Goal: Complete application form: Complete application form

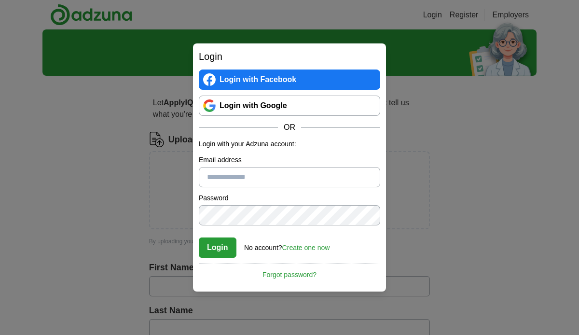
click at [301, 247] on link "Create one now" at bounding box center [306, 248] width 48 height 8
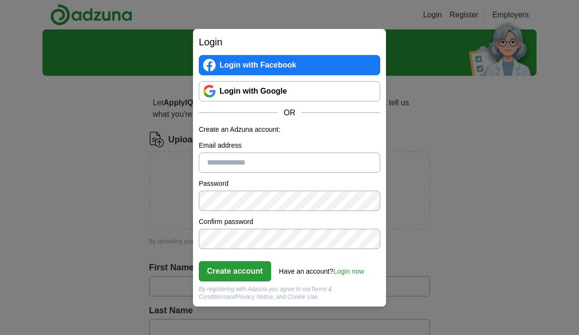
click at [213, 162] on input "Email address" at bounding box center [289, 162] width 181 height 20
type input "**********"
click at [238, 272] on button "Create account" at bounding box center [235, 271] width 72 height 20
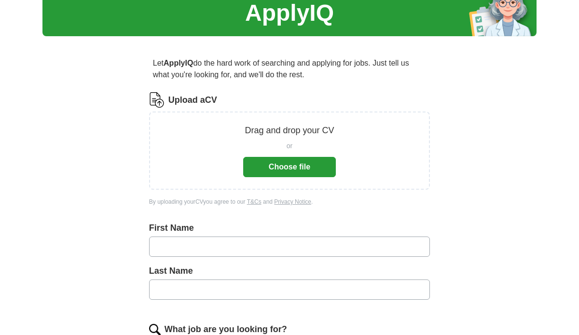
scroll to position [51, 0]
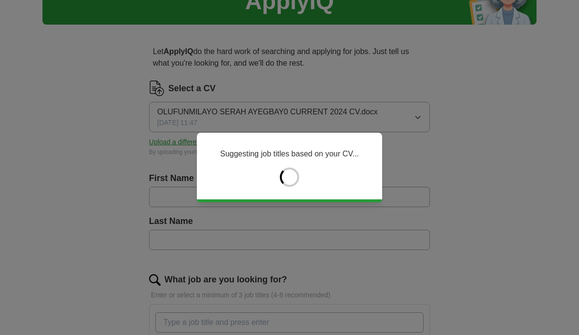
type input "**********"
type input "********"
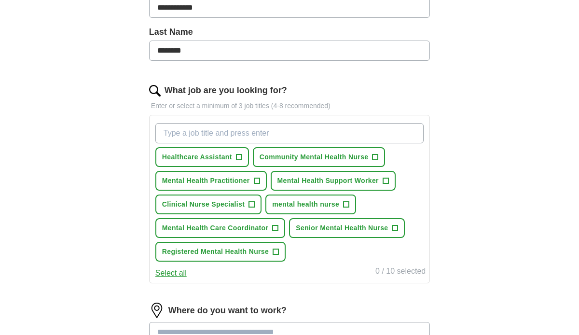
scroll to position [244, 0]
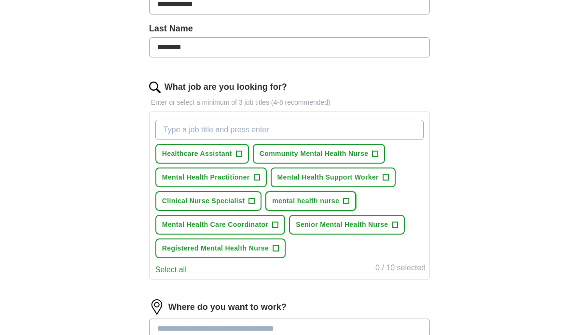
click at [345, 202] on span "+" at bounding box center [346, 201] width 6 height 8
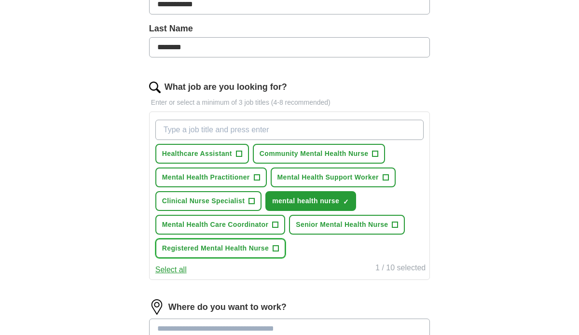
click at [276, 250] on span "+" at bounding box center [276, 249] width 6 height 8
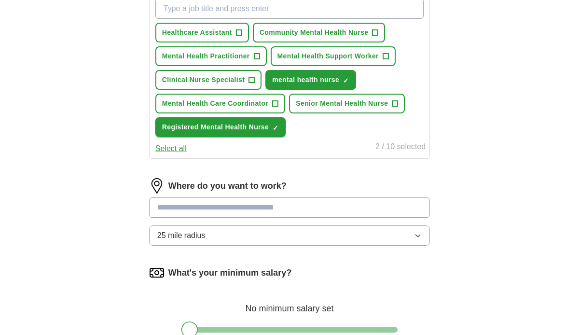
scroll to position [371, 0]
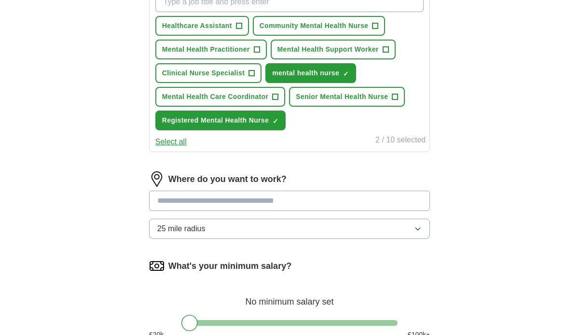
click at [263, 203] on input at bounding box center [289, 201] width 281 height 20
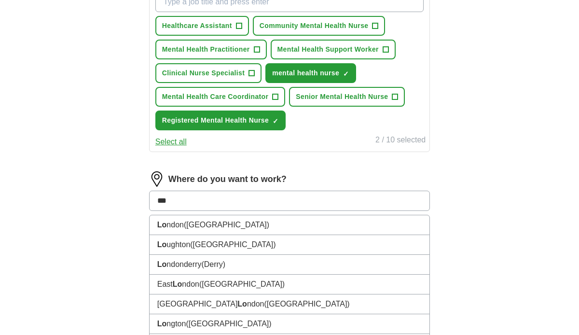
type input "****"
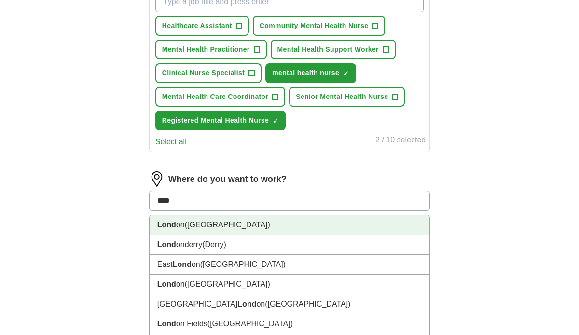
click at [214, 223] on li "Lond on (UK)" at bounding box center [290, 225] width 280 height 20
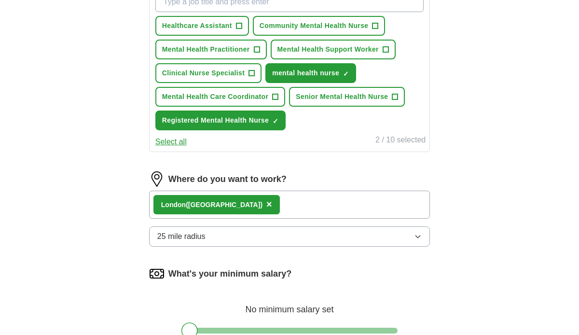
click at [421, 235] on icon "button" at bounding box center [418, 236] width 8 height 8
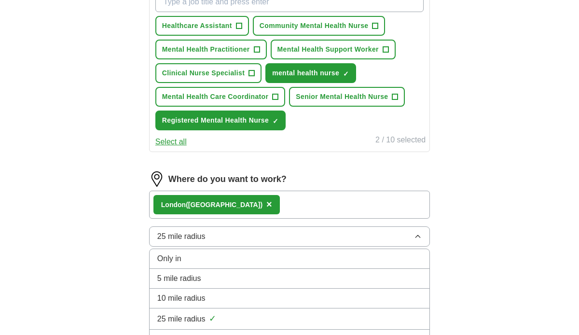
click at [342, 260] on div "Only in" at bounding box center [289, 259] width 264 height 12
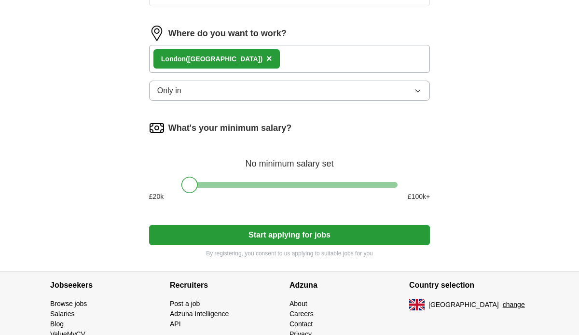
scroll to position [519, 0]
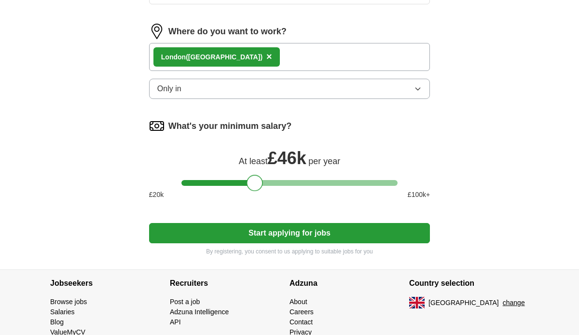
drag, startPoint x: 189, startPoint y: 186, endPoint x: 256, endPoint y: 185, distance: 67.5
click at [256, 185] on div at bounding box center [254, 183] width 16 height 16
click at [254, 185] on div at bounding box center [254, 183] width 16 height 16
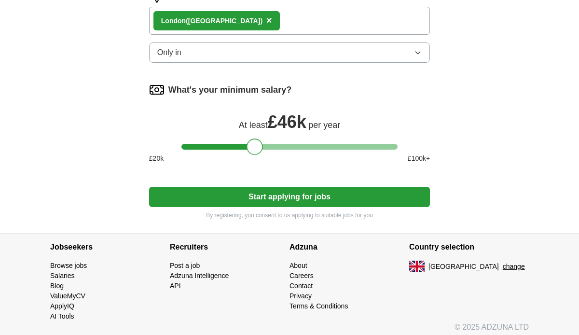
scroll to position [561, 0]
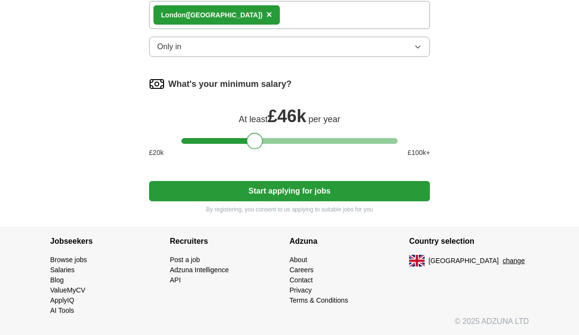
click at [301, 191] on button "Start applying for jobs" at bounding box center [289, 191] width 281 height 20
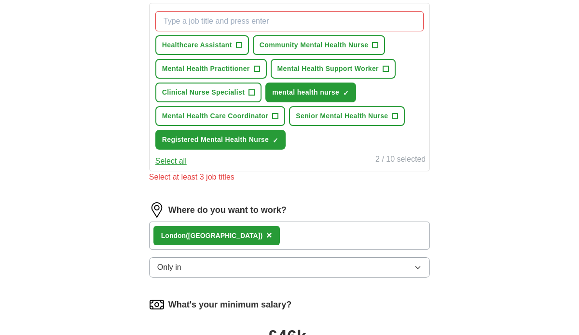
scroll to position [343, 0]
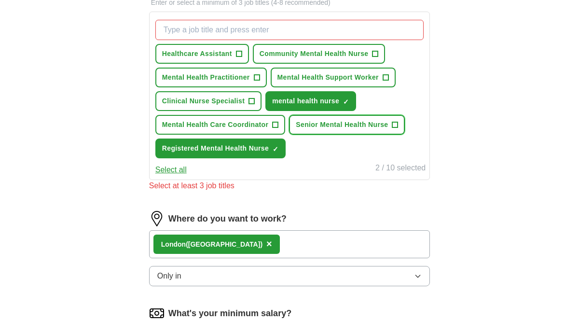
click at [396, 124] on span "+" at bounding box center [395, 125] width 6 height 8
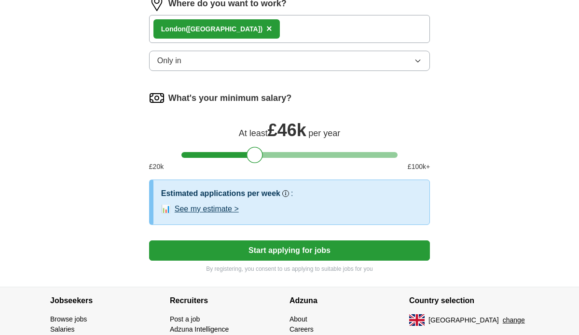
scroll to position [547, 0]
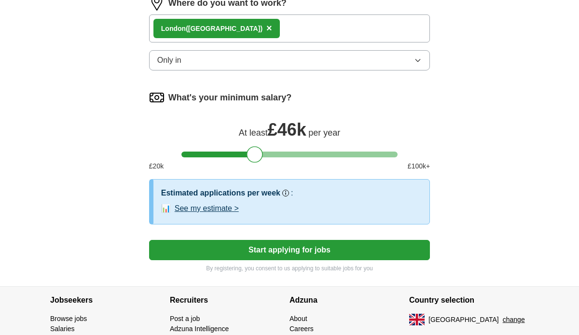
click at [270, 252] on button "Start applying for jobs" at bounding box center [289, 250] width 281 height 20
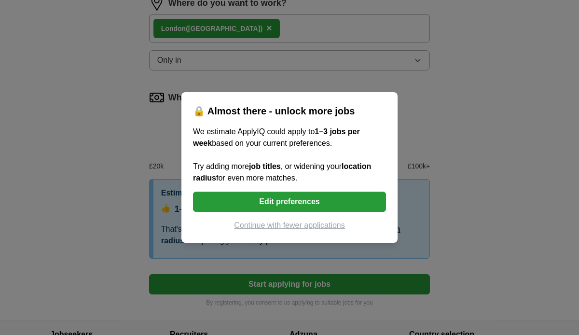
click at [287, 202] on button "Edit preferences" at bounding box center [289, 201] width 193 height 20
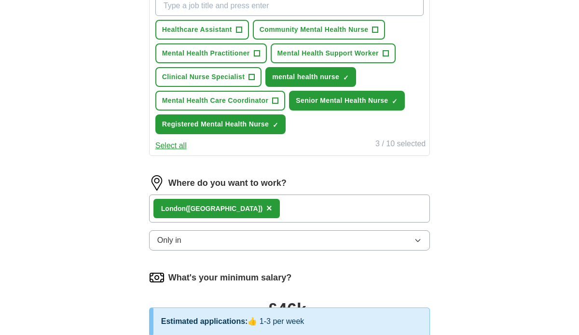
scroll to position [369, 0]
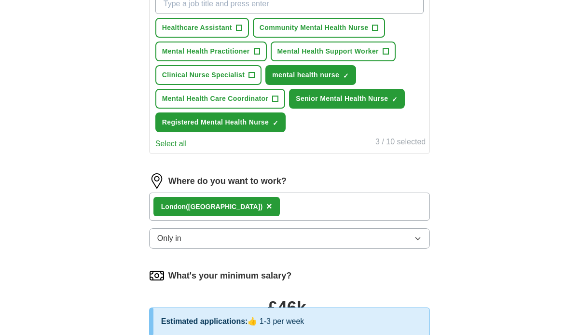
click at [419, 236] on icon "button" at bounding box center [418, 238] width 8 height 8
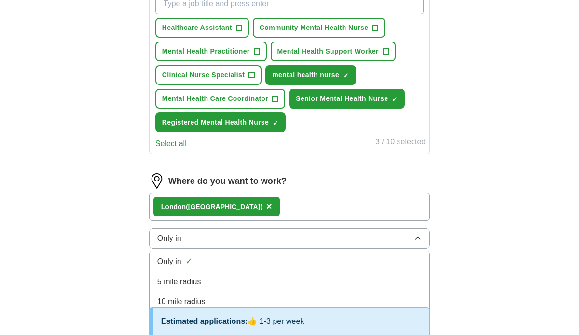
click at [369, 278] on div "5 mile radius" at bounding box center [289, 282] width 264 height 12
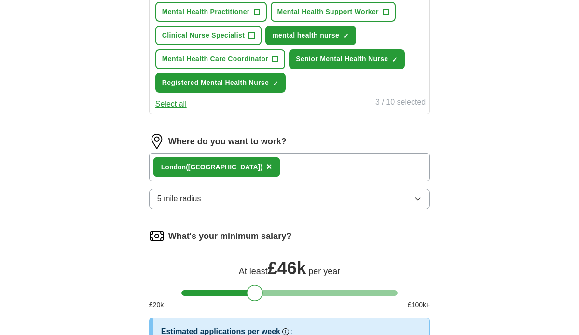
scroll to position [421, 0]
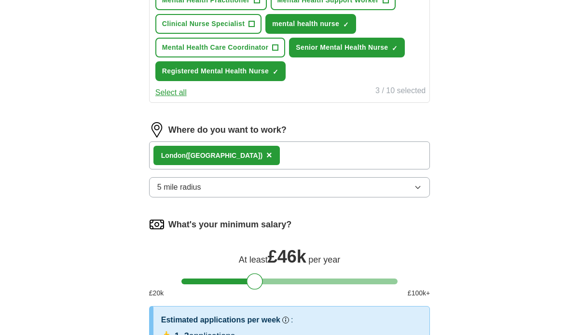
click at [418, 188] on icon "button" at bounding box center [418, 187] width 4 height 2
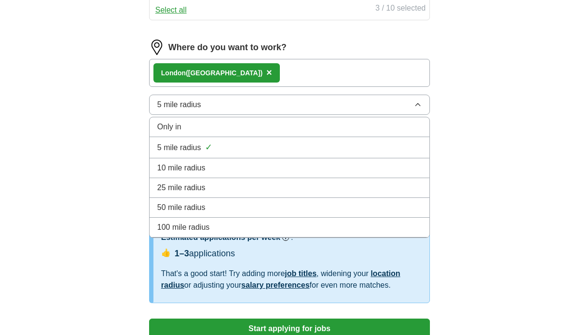
scroll to position [505, 0]
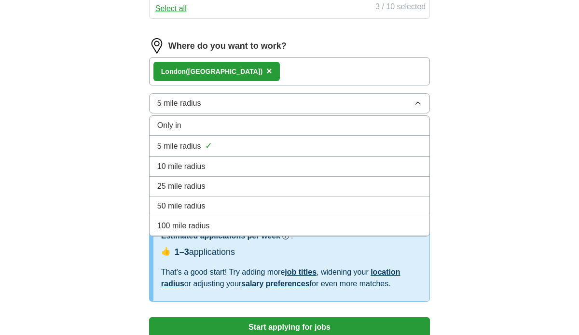
click at [329, 224] on div "100 mile radius" at bounding box center [289, 226] width 264 height 12
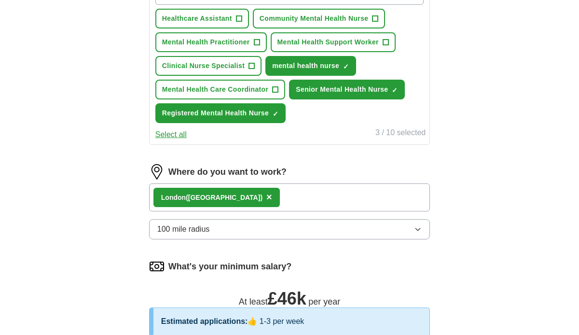
scroll to position [377, 0]
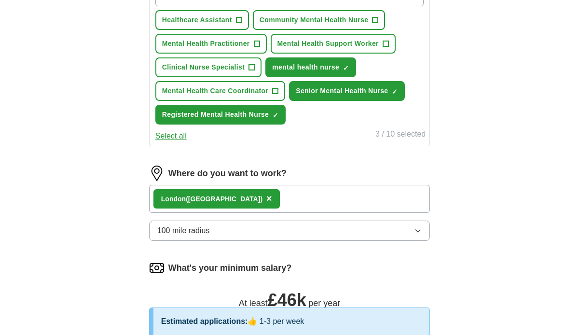
click at [419, 232] on icon "button" at bounding box center [418, 231] width 8 height 8
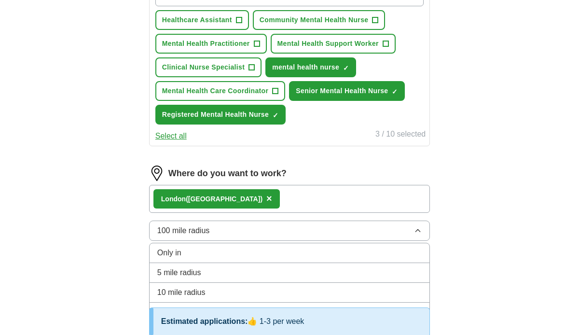
click at [351, 291] on div "10 mile radius" at bounding box center [289, 293] width 264 height 12
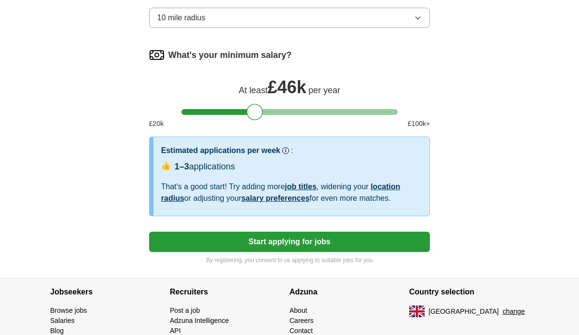
scroll to position [598, 0]
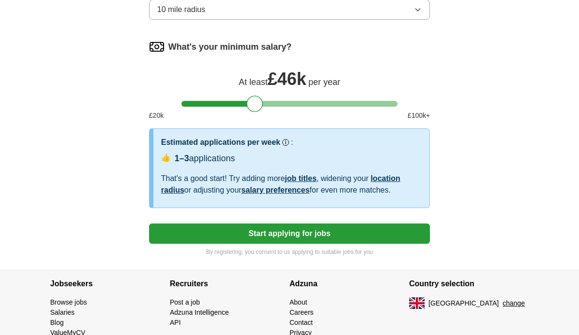
click at [325, 235] on button "Start applying for jobs" at bounding box center [289, 233] width 281 height 20
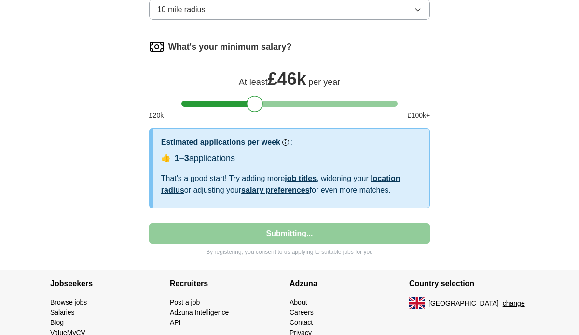
select select "**"
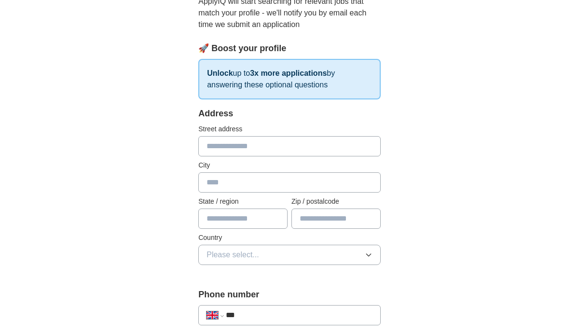
scroll to position [115, 0]
click at [221, 147] on input "text" at bounding box center [289, 146] width 182 height 20
click at [305, 220] on input "text" at bounding box center [335, 218] width 89 height 20
type input "*******"
click at [369, 254] on icon "button" at bounding box center [368, 254] width 4 height 2
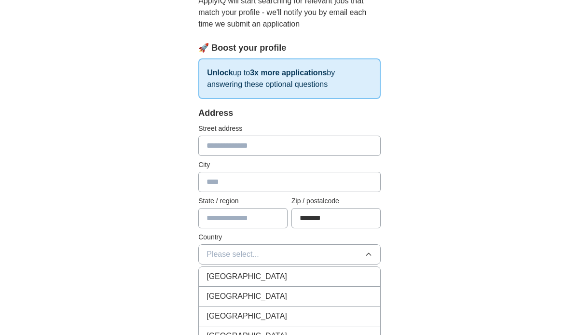
click at [357, 275] on div "[GEOGRAPHIC_DATA]" at bounding box center [289, 277] width 166 height 12
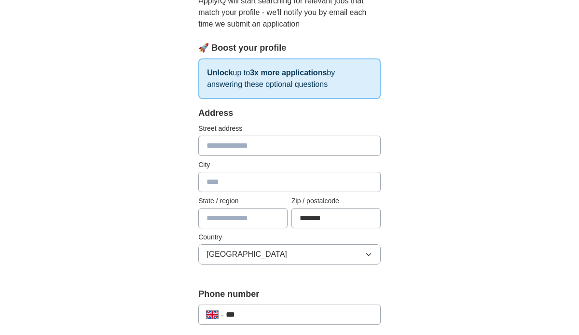
click at [228, 181] on input "text" at bounding box center [289, 182] width 182 height 20
type input "*"
type input "**********"
click at [214, 145] on input "text" at bounding box center [289, 146] width 182 height 20
type input "**********"
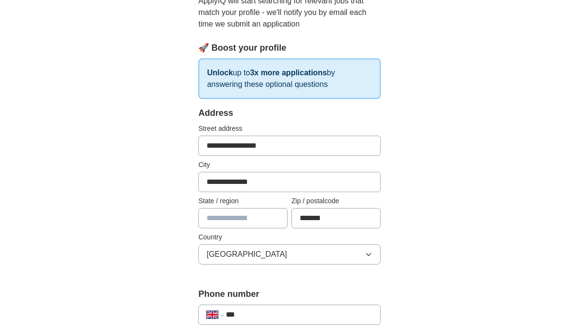
click at [261, 182] on input "**********" at bounding box center [289, 182] width 182 height 20
type input "*"
type input "********"
click at [222, 219] on input "text" at bounding box center [242, 218] width 89 height 20
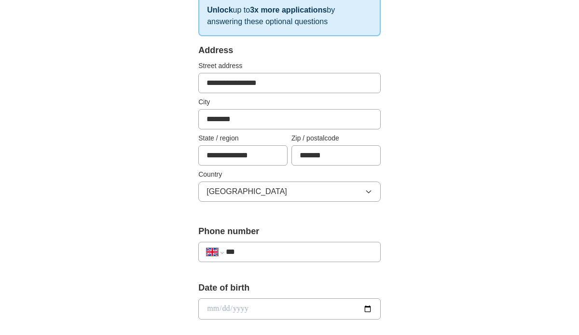
scroll to position [187, 0]
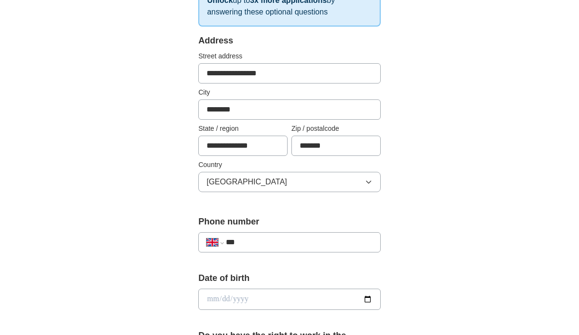
type input "**********"
click at [251, 242] on input "***" at bounding box center [299, 242] width 147 height 12
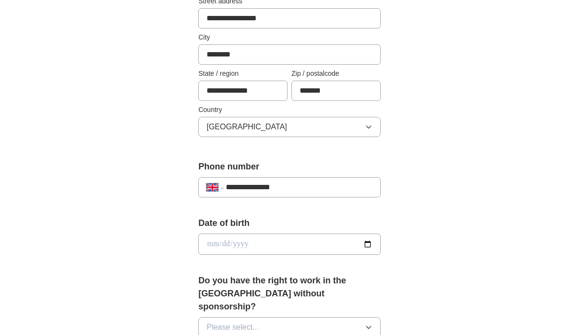
scroll to position [246, 0]
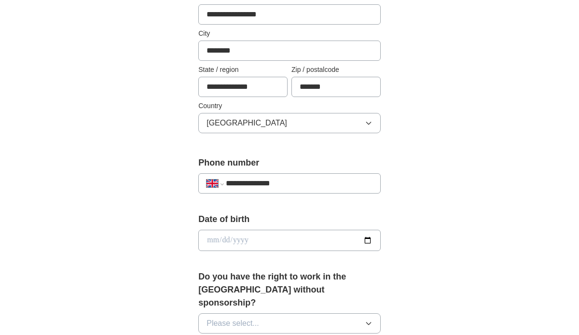
type input "**********"
click at [213, 239] on input "date" at bounding box center [289, 240] width 182 height 21
type input "**********"
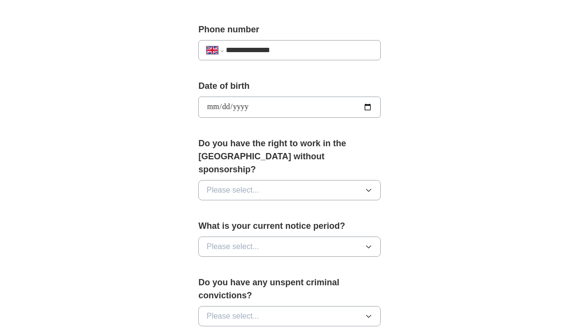
scroll to position [380, 0]
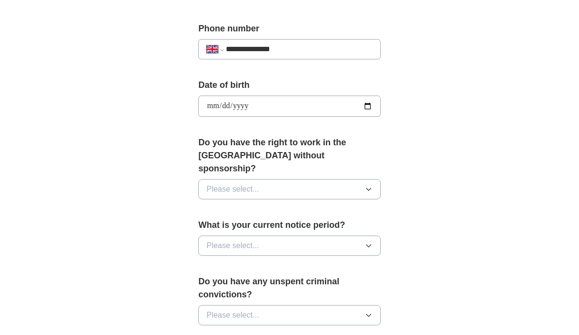
click at [370, 185] on icon "button" at bounding box center [369, 189] width 8 height 8
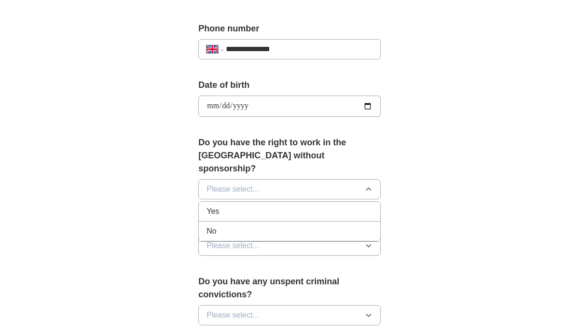
click at [339, 205] on div "Yes" at bounding box center [289, 211] width 166 height 12
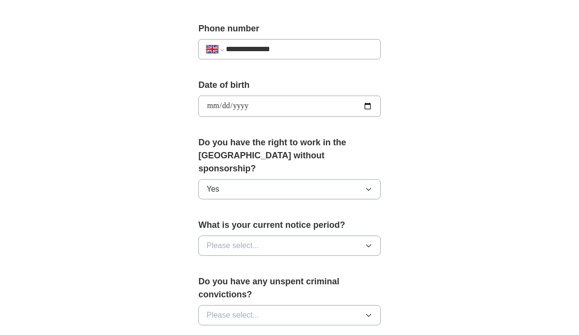
click at [369, 242] on icon "button" at bounding box center [369, 246] width 8 height 8
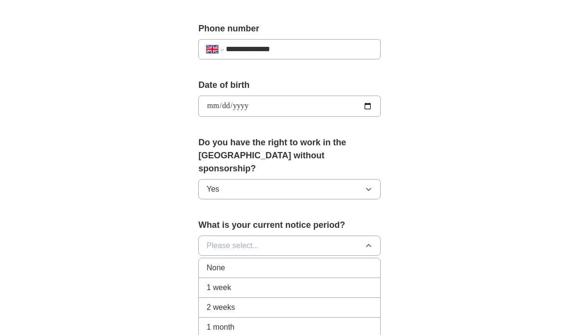
click at [343, 262] on div "None" at bounding box center [289, 268] width 166 height 12
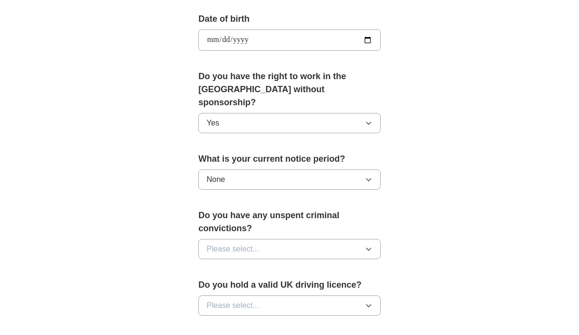
scroll to position [461, 0]
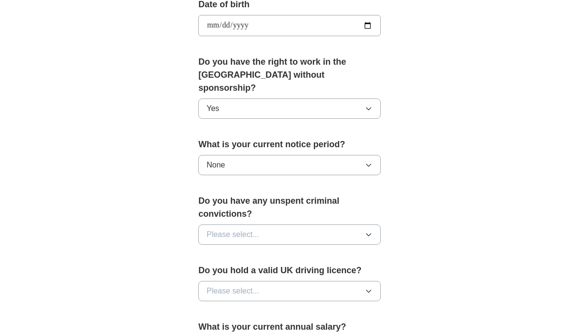
click at [370, 233] on icon "button" at bounding box center [368, 234] width 4 height 2
click at [333, 271] on div "No" at bounding box center [289, 277] width 166 height 12
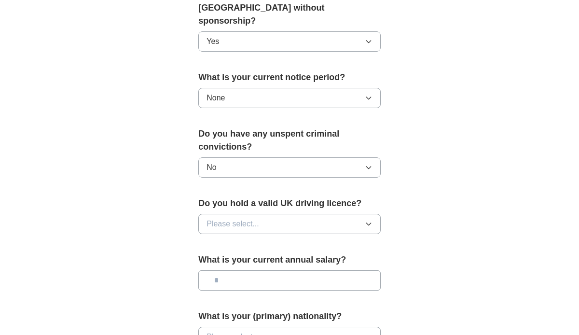
scroll to position [531, 0]
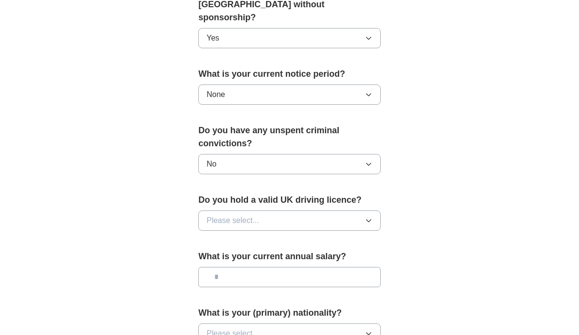
click at [368, 217] on icon "button" at bounding box center [369, 221] width 8 height 8
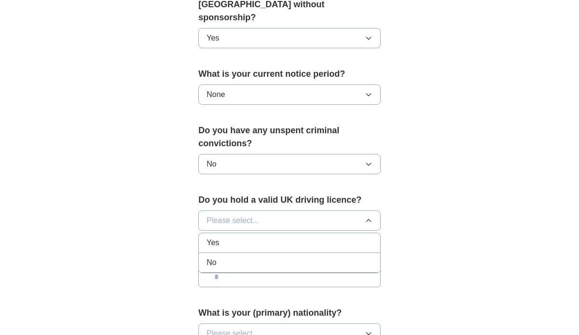
click at [339, 257] on div "No" at bounding box center [289, 263] width 166 height 12
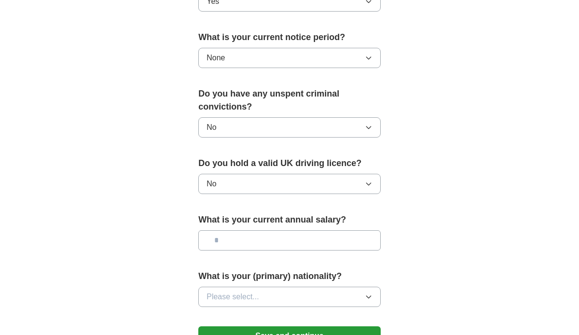
scroll to position [569, 0]
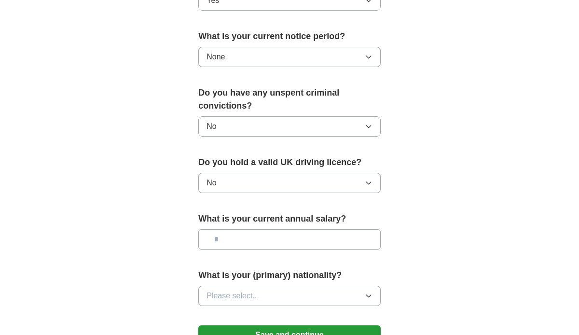
click at [228, 229] on input "text" at bounding box center [289, 239] width 182 height 20
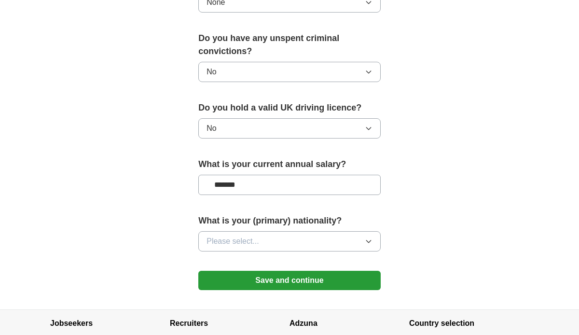
scroll to position [633, 0]
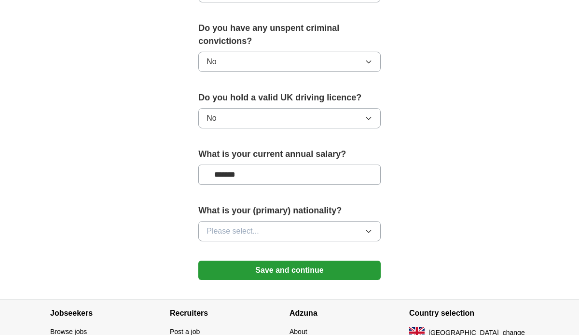
type input "*******"
click at [370, 227] on icon "button" at bounding box center [369, 231] width 8 height 8
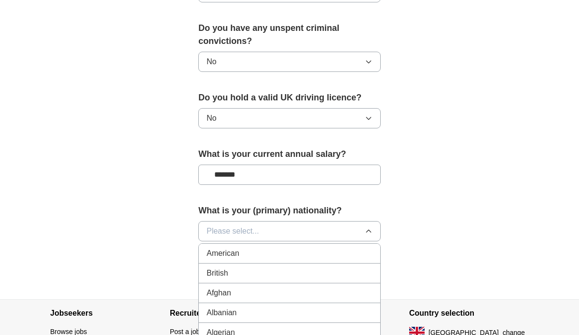
click at [302, 267] on div "British" at bounding box center [289, 273] width 166 height 12
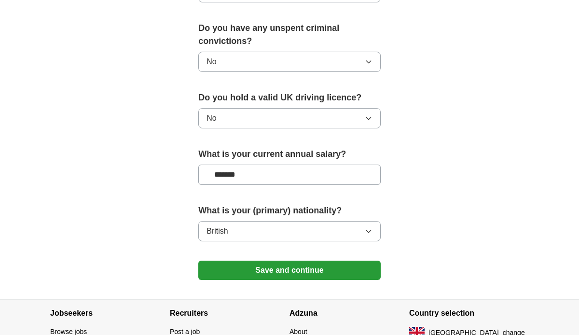
scroll to position [658, 0]
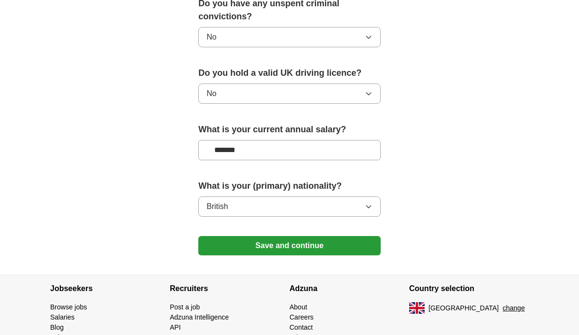
click at [297, 236] on button "Save and continue" at bounding box center [289, 245] width 182 height 19
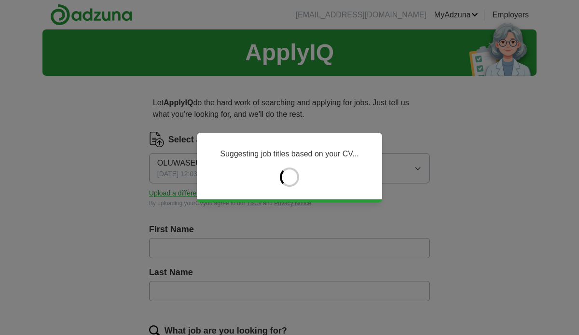
type input "*********"
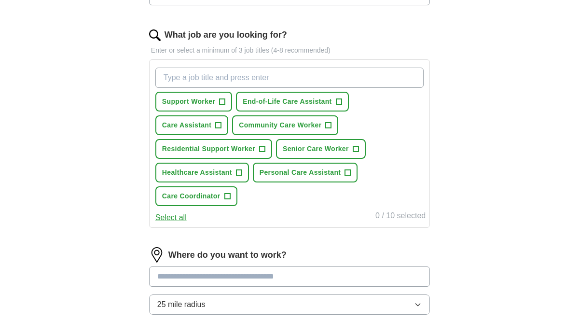
scroll to position [301, 0]
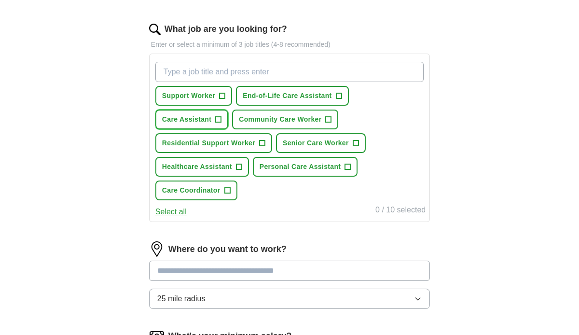
click at [218, 119] on span "+" at bounding box center [219, 120] width 6 height 8
click at [261, 143] on span "+" at bounding box center [263, 143] width 6 height 8
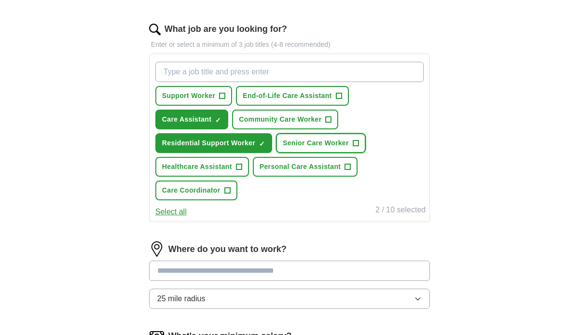
click at [355, 142] on span "+" at bounding box center [356, 143] width 6 height 8
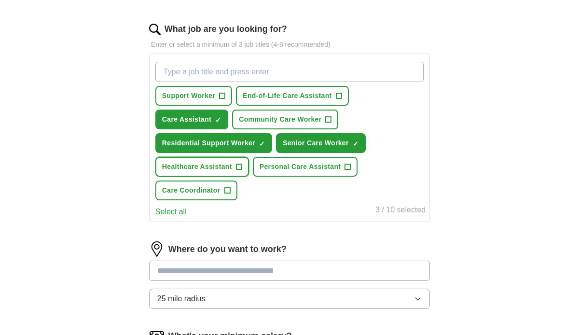
click at [237, 167] on span "+" at bounding box center [239, 167] width 6 height 8
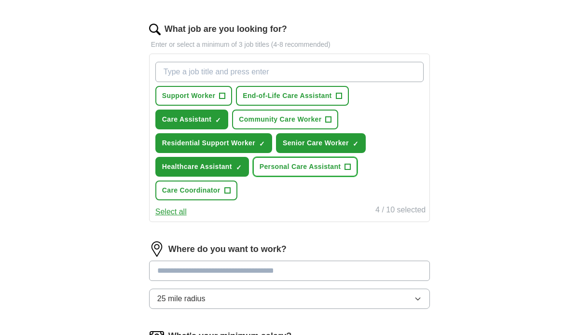
click at [349, 166] on span "+" at bounding box center [348, 167] width 6 height 8
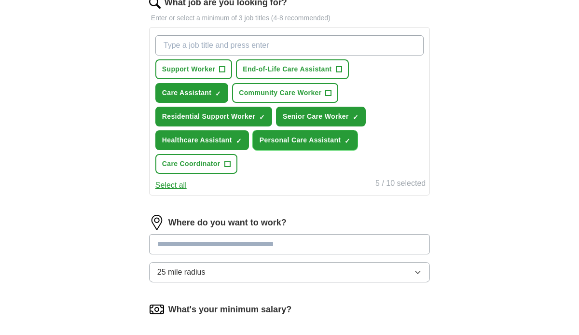
scroll to position [330, 0]
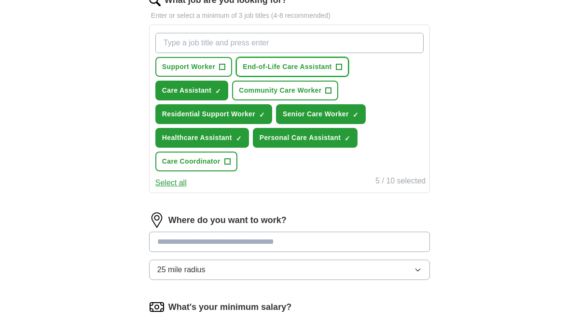
click at [339, 68] on span "+" at bounding box center [339, 67] width 6 height 8
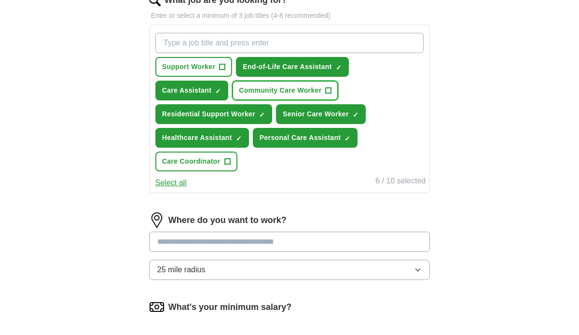
click at [328, 89] on span "+" at bounding box center [329, 91] width 6 height 8
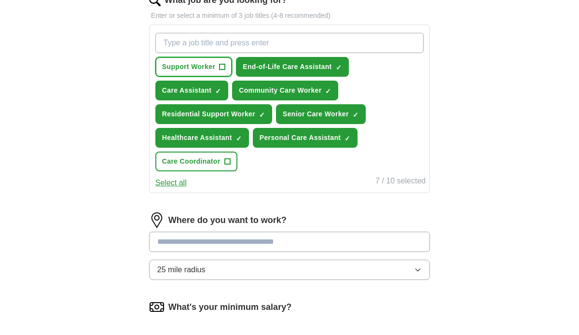
click at [222, 68] on span "+" at bounding box center [222, 67] width 6 height 8
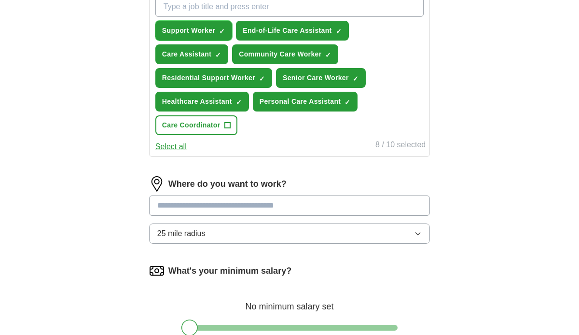
scroll to position [367, 0]
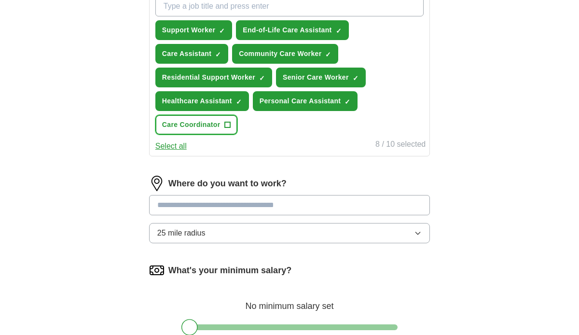
click at [227, 125] on span "+" at bounding box center [227, 125] width 6 height 8
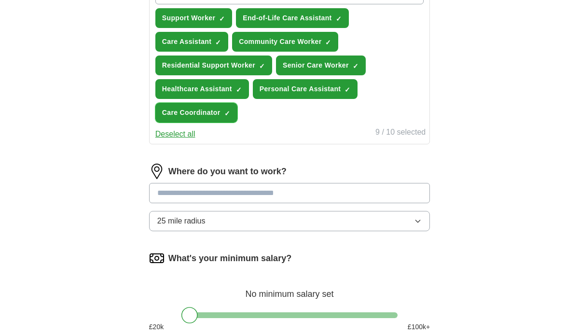
scroll to position [388, 0]
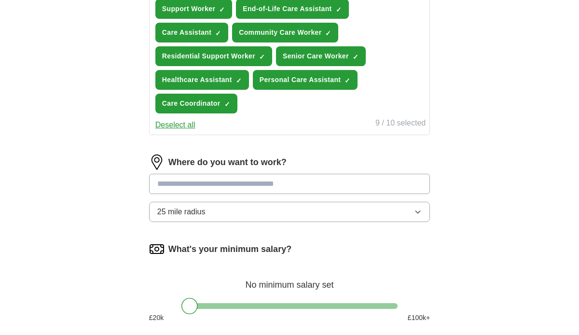
click at [269, 182] on input at bounding box center [289, 184] width 281 height 20
type input "***"
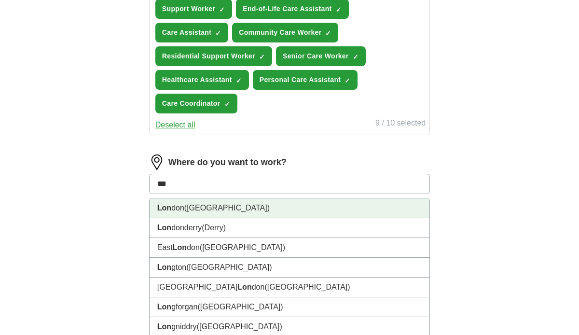
click at [184, 211] on li "Lon don ([GEOGRAPHIC_DATA])" at bounding box center [290, 208] width 280 height 20
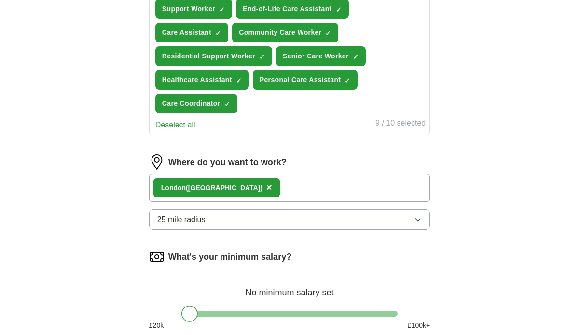
click at [419, 221] on icon "button" at bounding box center [418, 220] width 8 height 8
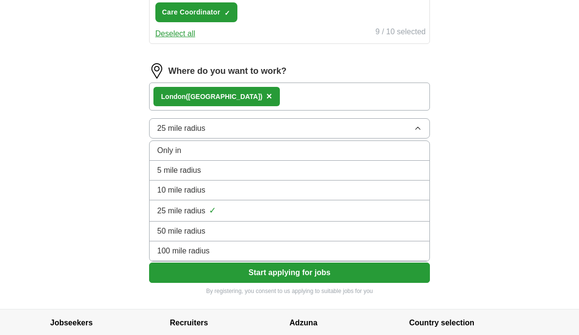
scroll to position [486, 0]
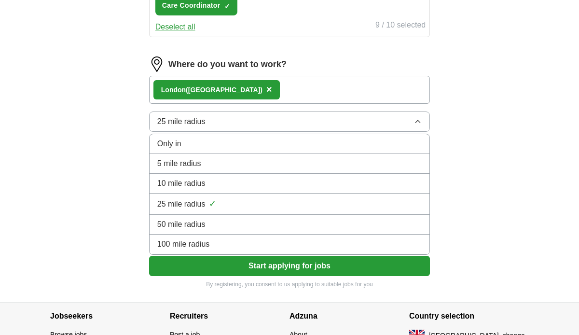
click at [258, 247] on div "100 mile radius" at bounding box center [289, 244] width 264 height 12
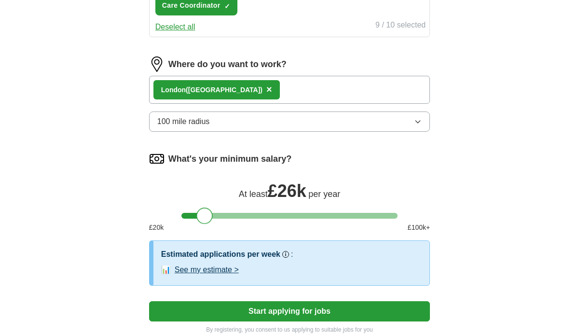
drag, startPoint x: 192, startPoint y: 216, endPoint x: 207, endPoint y: 216, distance: 15.4
click at [207, 216] on div at bounding box center [204, 215] width 16 height 16
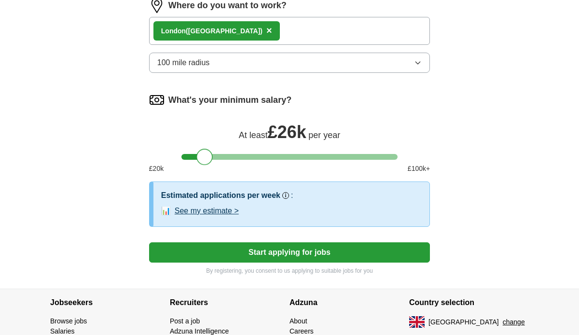
scroll to position [547, 0]
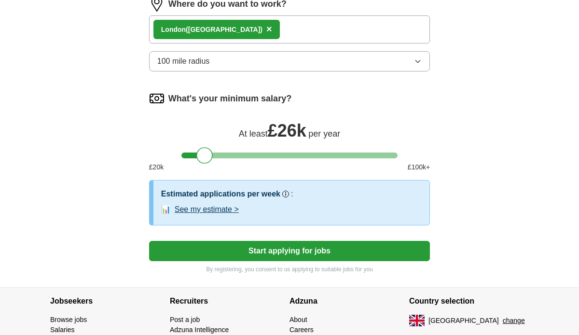
click at [205, 209] on button "See my estimate >" at bounding box center [207, 210] width 64 height 12
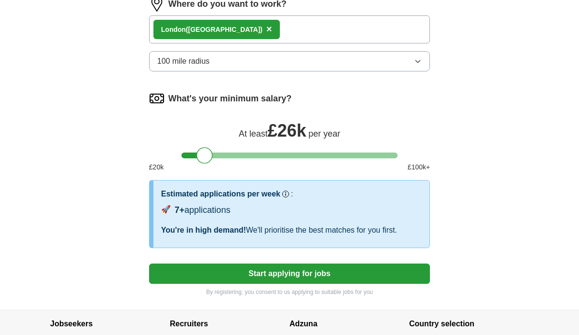
click at [312, 272] on button "Start applying for jobs" at bounding box center [289, 273] width 281 height 20
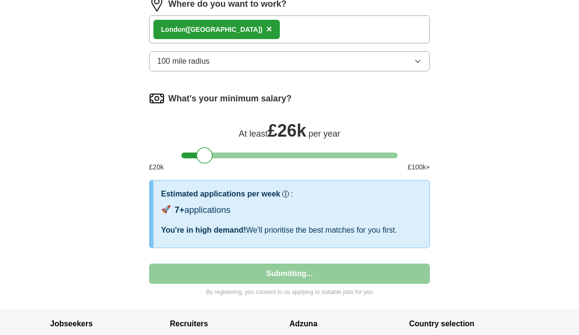
select select "**"
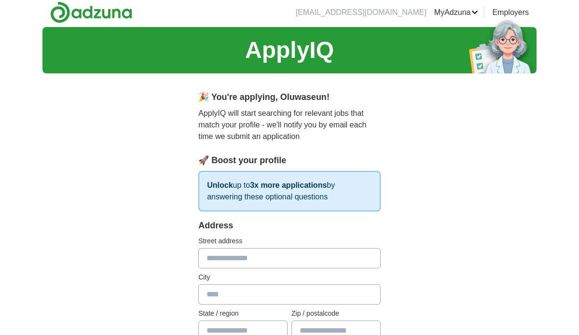
scroll to position [0, 0]
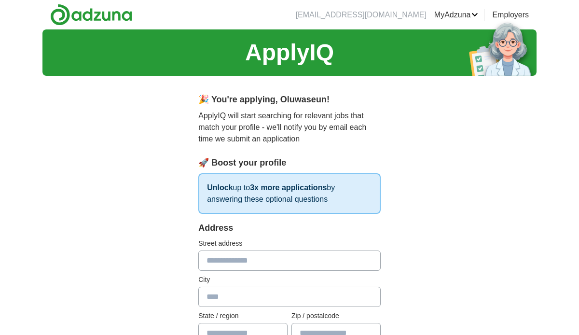
click at [232, 260] on input "text" at bounding box center [289, 260] width 182 height 20
type input "**********"
click at [236, 295] on input "text" at bounding box center [289, 297] width 182 height 20
type input "********"
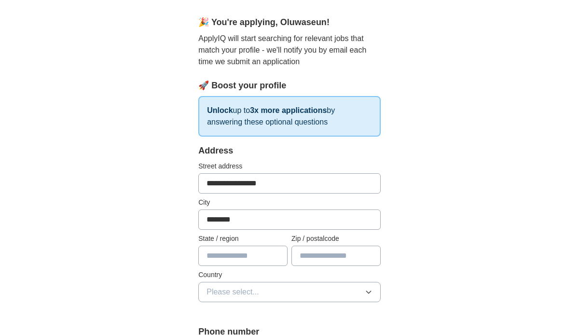
scroll to position [91, 0]
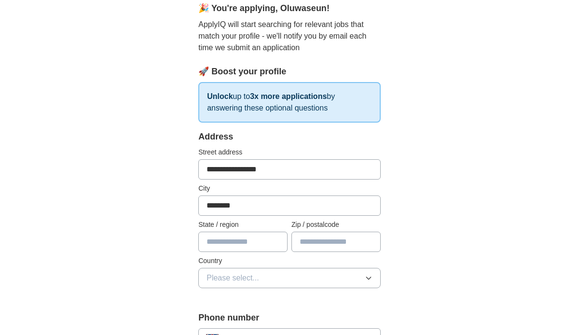
click at [245, 241] on input "text" at bounding box center [242, 242] width 89 height 20
type input "**********"
click at [318, 245] on input "text" at bounding box center [335, 242] width 89 height 20
type input "*******"
click at [250, 278] on span "Please select..." at bounding box center [232, 278] width 53 height 12
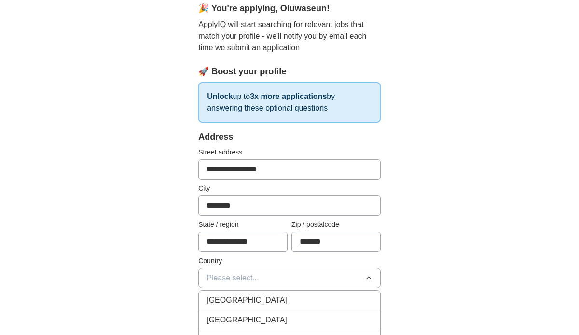
click at [246, 303] on span "[GEOGRAPHIC_DATA]" at bounding box center [246, 300] width 81 height 12
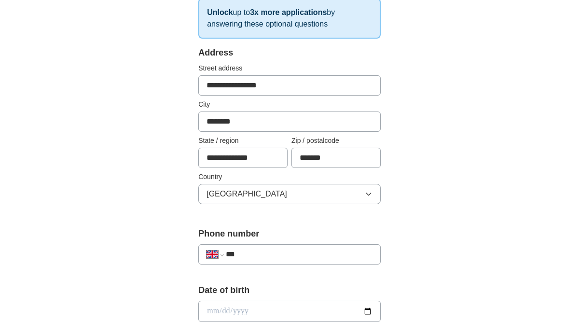
scroll to position [178, 0]
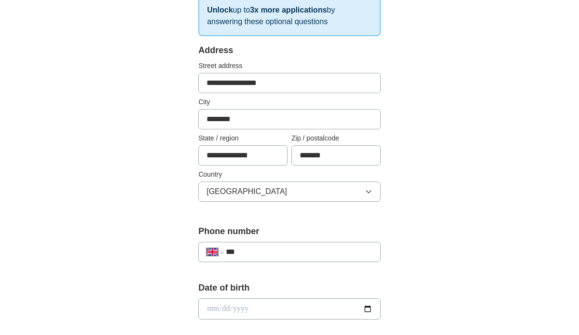
click at [248, 249] on input "***" at bounding box center [299, 252] width 147 height 12
click at [210, 306] on input "date" at bounding box center [289, 308] width 182 height 21
type input "**********"
click at [249, 248] on input "***" at bounding box center [299, 252] width 147 height 12
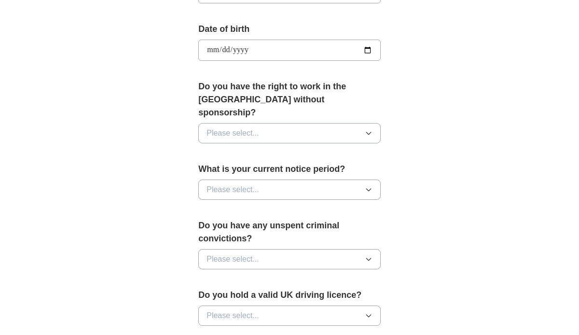
scroll to position [444, 0]
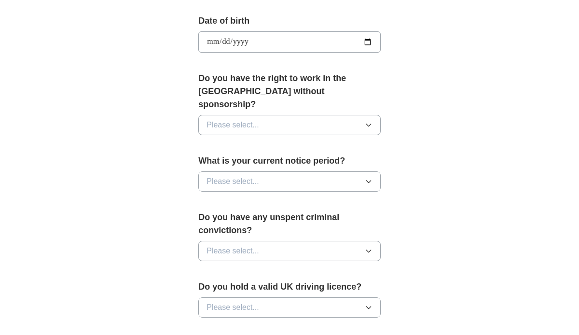
type input "**********"
click at [370, 121] on icon "button" at bounding box center [369, 125] width 8 height 8
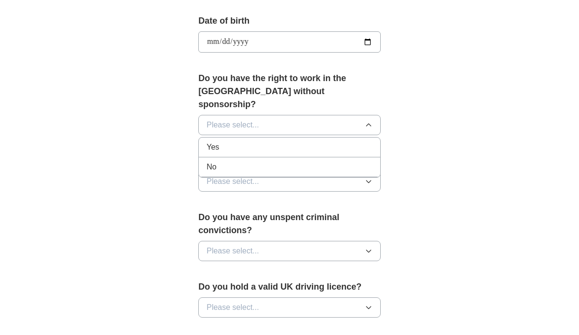
click at [321, 161] on div "No" at bounding box center [289, 167] width 166 height 12
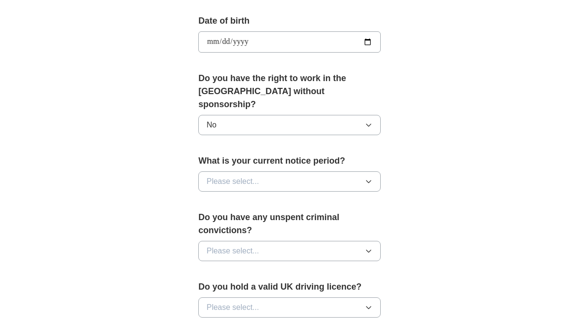
click at [371, 178] on icon "button" at bounding box center [369, 182] width 8 height 8
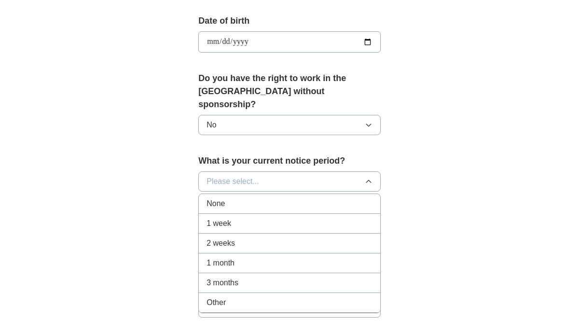
click at [264, 257] on div "1 month" at bounding box center [289, 263] width 166 height 12
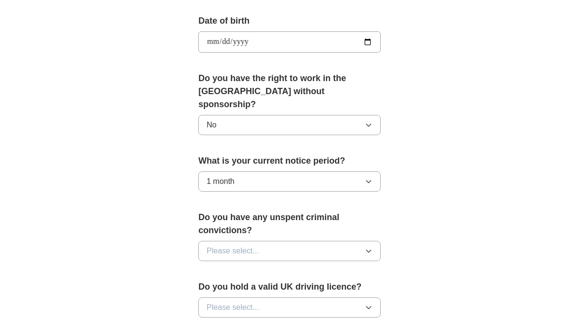
click at [370, 247] on icon "button" at bounding box center [369, 251] width 8 height 8
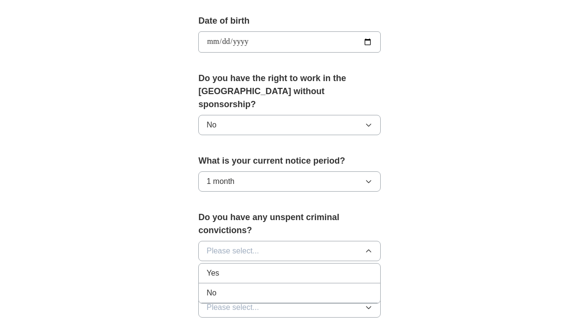
click at [328, 287] on div "No" at bounding box center [289, 293] width 166 height 12
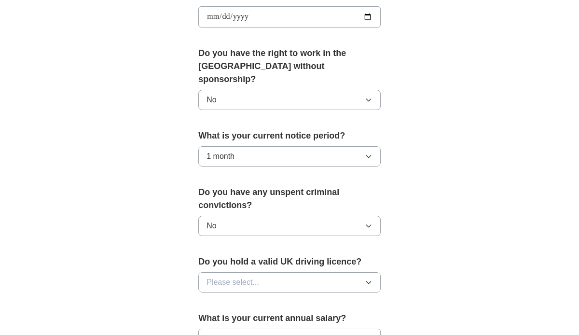
scroll to position [481, 0]
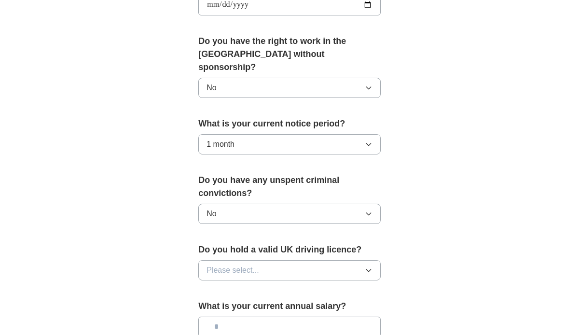
click at [368, 269] on icon "button" at bounding box center [368, 270] width 4 height 2
click at [335, 306] on div "No" at bounding box center [289, 312] width 166 height 12
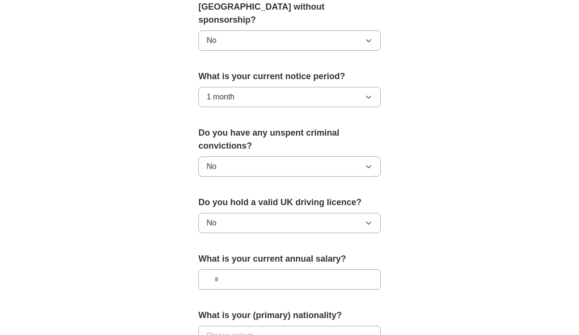
scroll to position [532, 0]
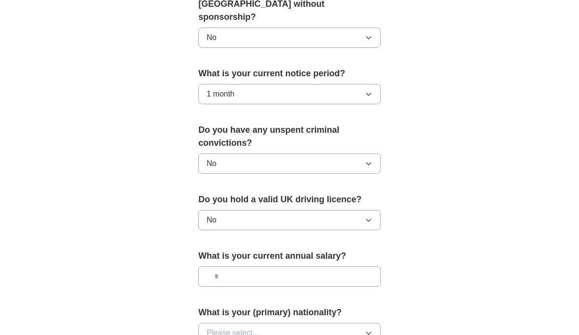
click at [223, 266] on input "text" at bounding box center [289, 276] width 182 height 20
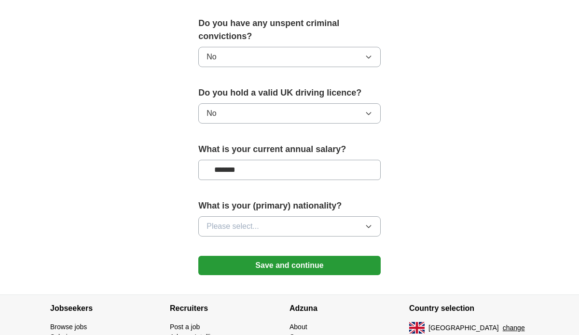
scroll to position [641, 0]
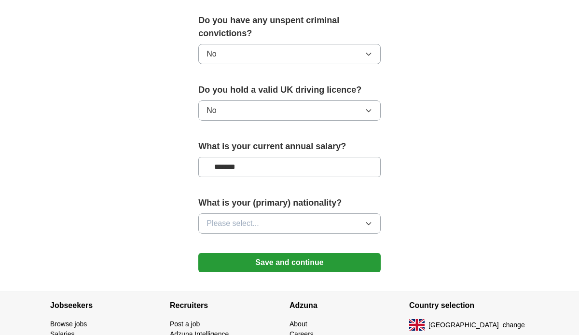
type input "*******"
click at [370, 219] on icon "button" at bounding box center [369, 223] width 8 height 8
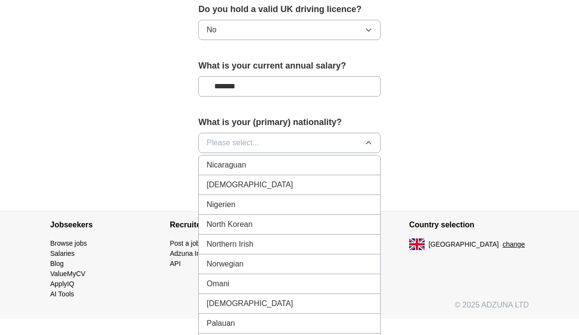
scroll to position [2526, 0]
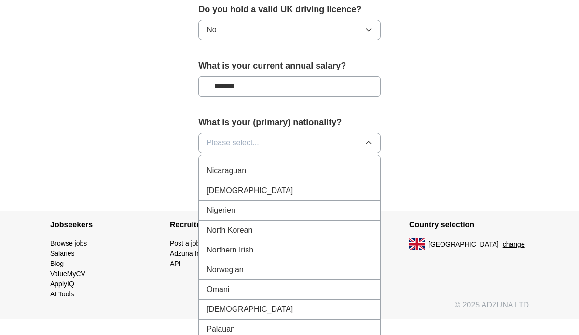
click at [299, 185] on div "[DEMOGRAPHIC_DATA]" at bounding box center [289, 191] width 166 height 12
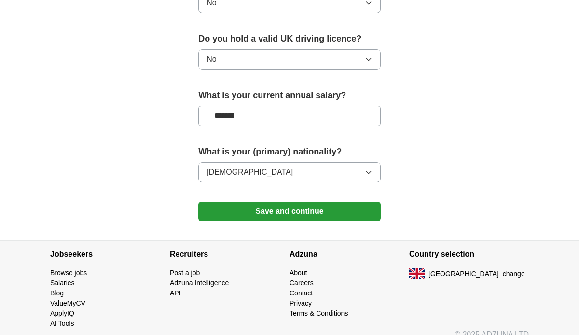
click at [297, 202] on button "Save and continue" at bounding box center [289, 211] width 182 height 19
